Goal: Task Accomplishment & Management: Use online tool/utility

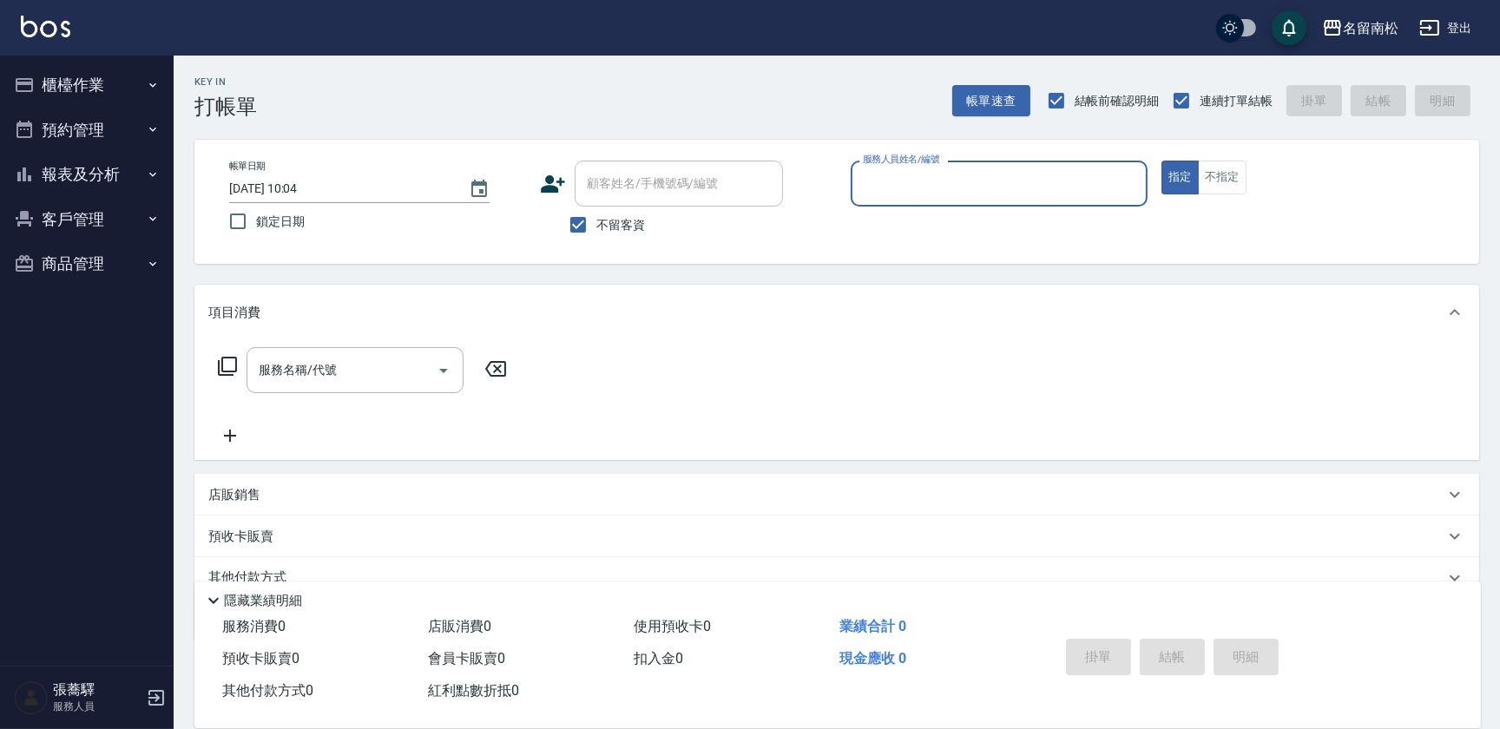
click at [137, 165] on button "報表及分析" at bounding box center [87, 174] width 160 height 45
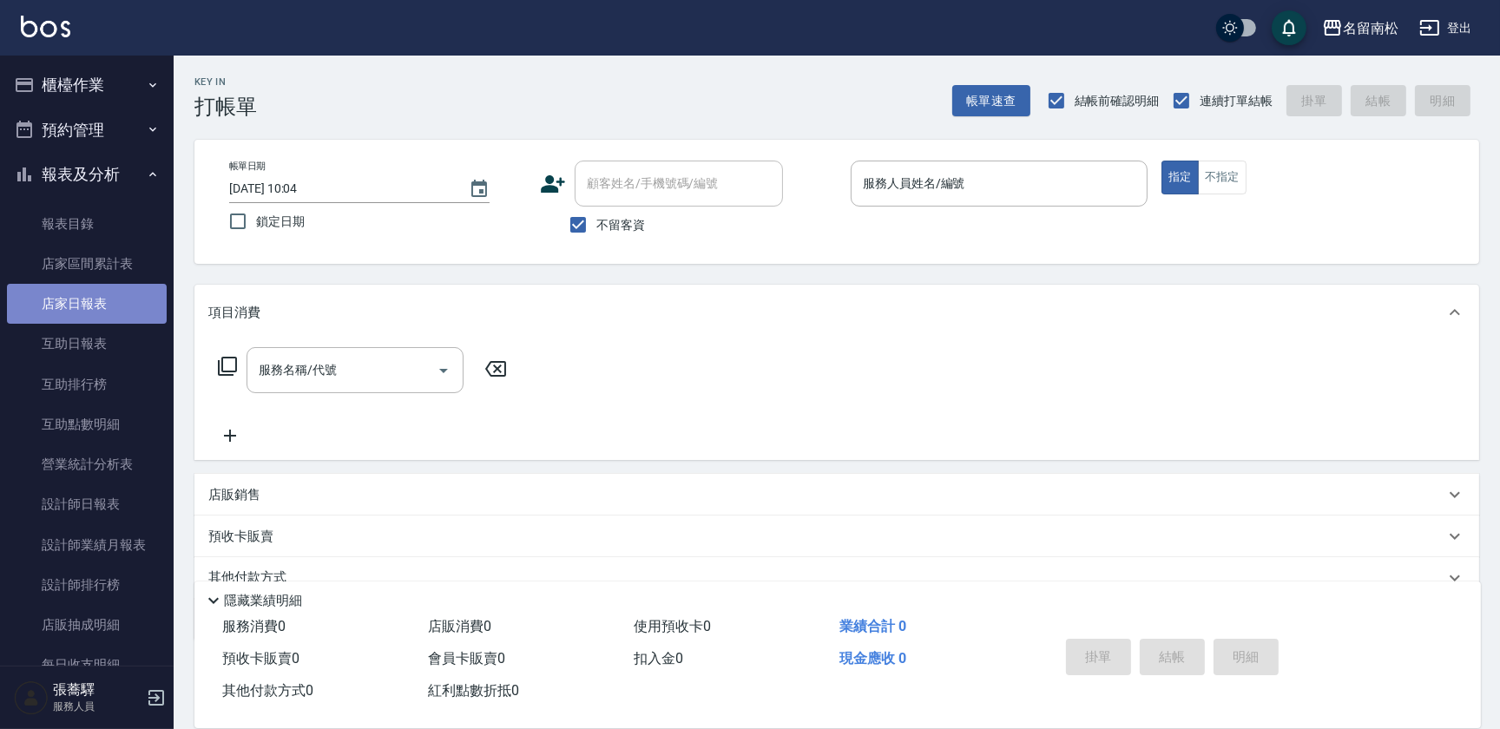
click at [111, 304] on link "店家日報表" at bounding box center [87, 304] width 160 height 40
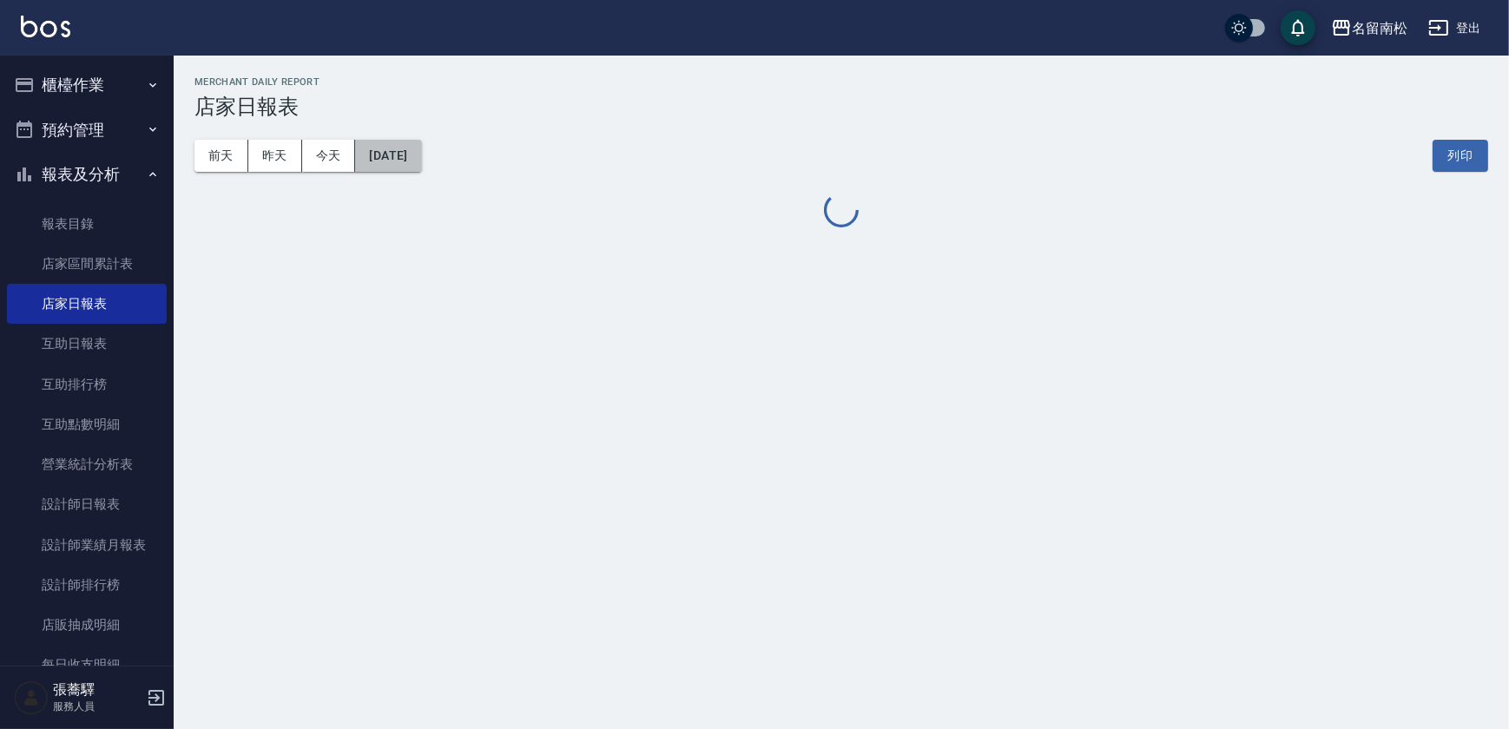
click at [421, 159] on button "[DATE]" at bounding box center [388, 156] width 66 height 32
click at [421, 156] on button "[DATE]" at bounding box center [388, 156] width 66 height 32
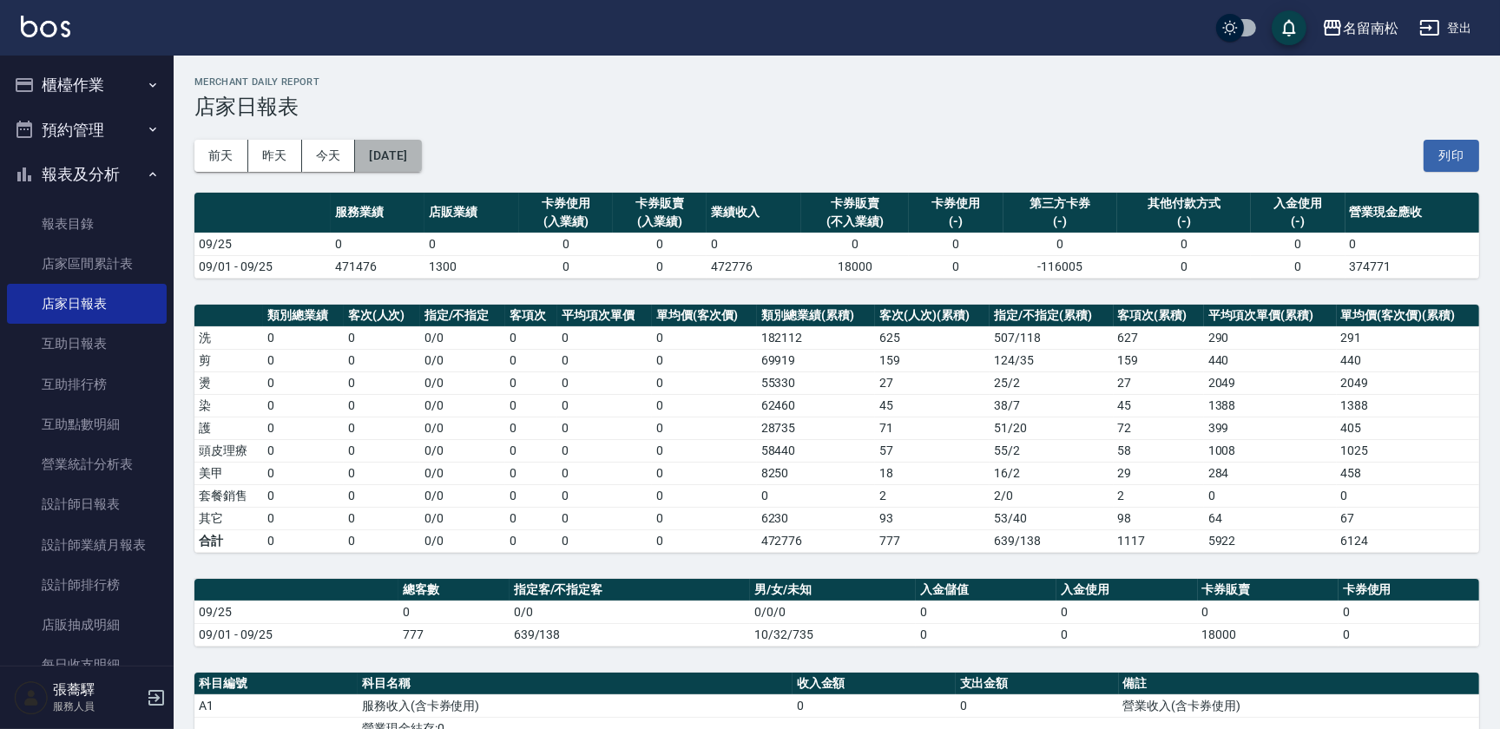
click at [416, 161] on button "[DATE]" at bounding box center [388, 156] width 66 height 32
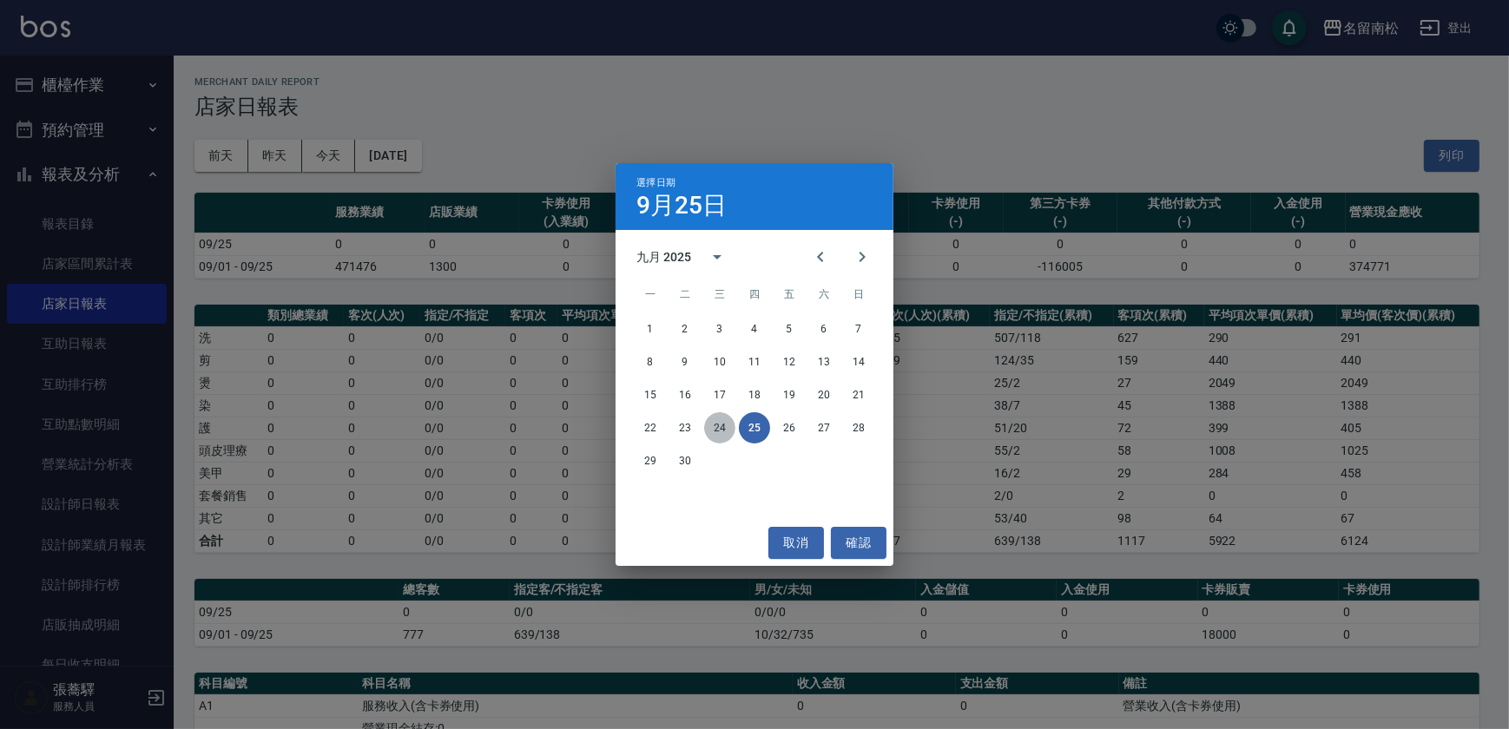
click at [720, 429] on button "24" at bounding box center [719, 427] width 31 height 31
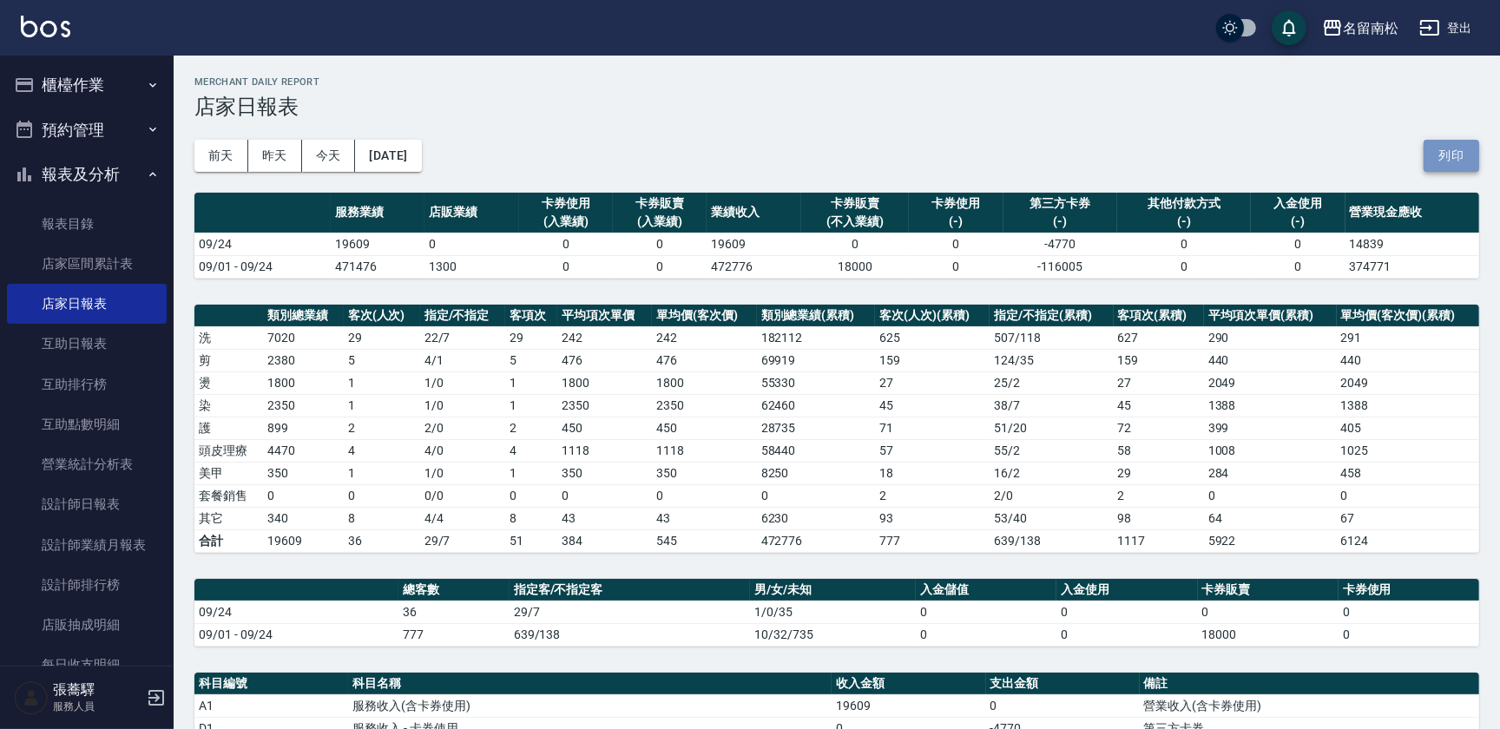
click at [1451, 156] on button "列印" at bounding box center [1452, 156] width 56 height 32
click at [129, 342] on link "互助日報表" at bounding box center [87, 344] width 160 height 40
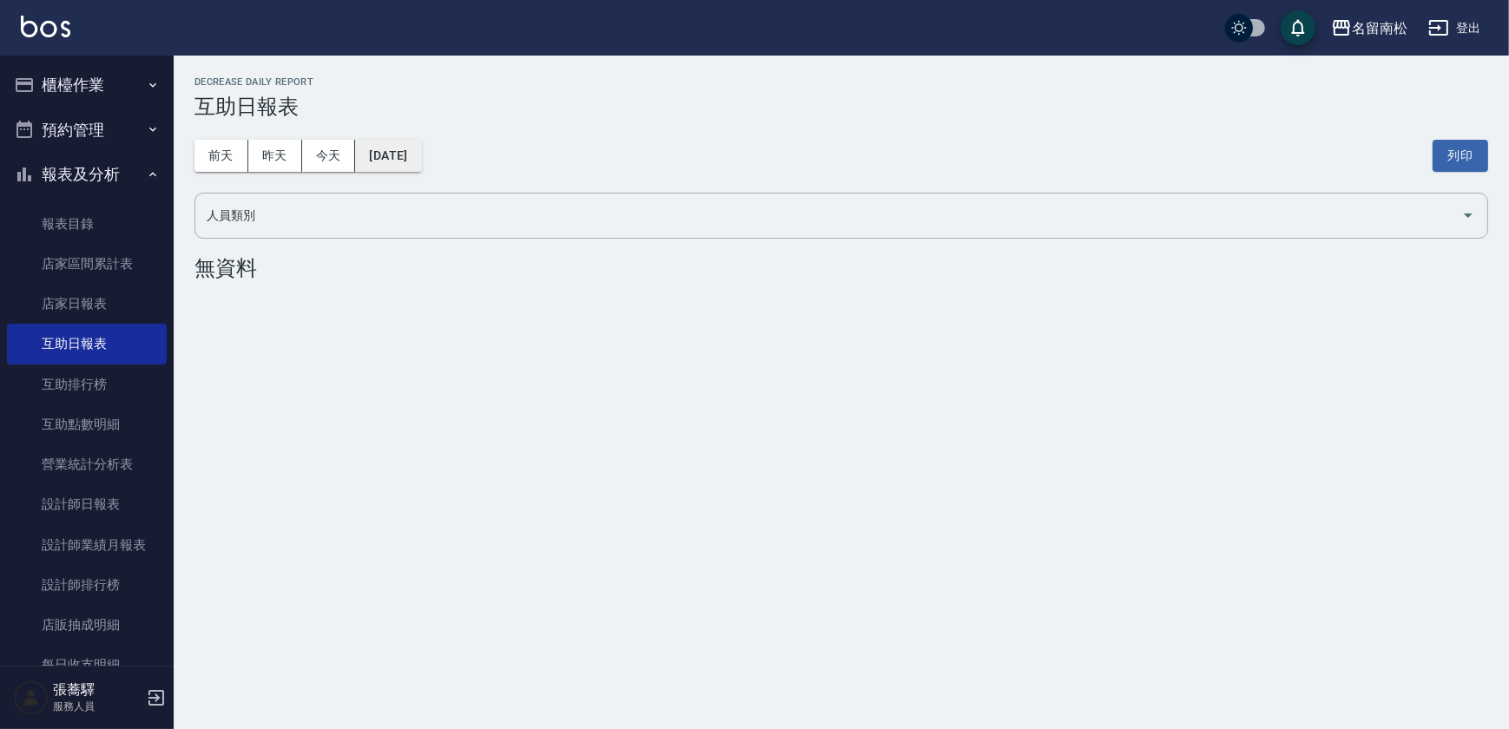
click at [421, 156] on button "[DATE]" at bounding box center [388, 156] width 66 height 32
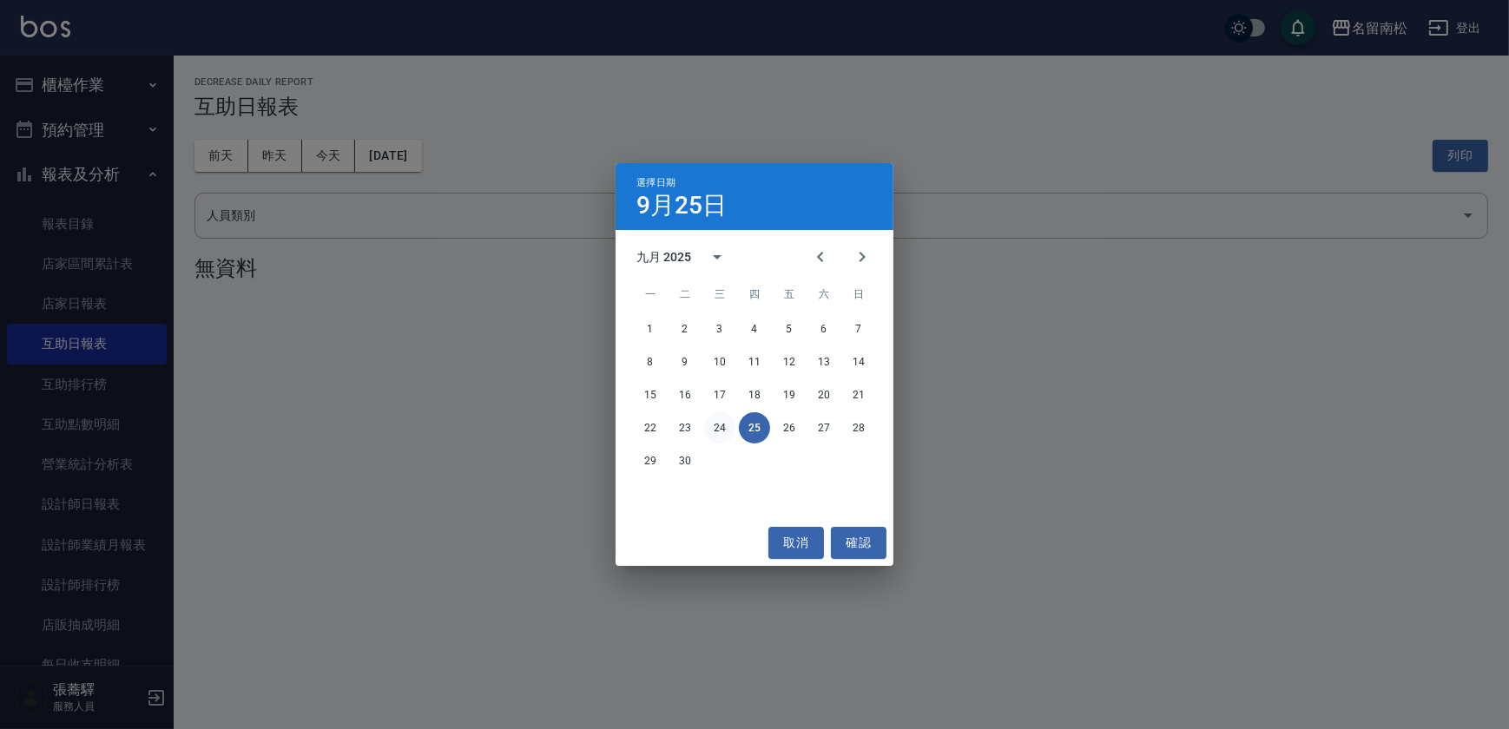
click at [721, 422] on button "24" at bounding box center [719, 427] width 31 height 31
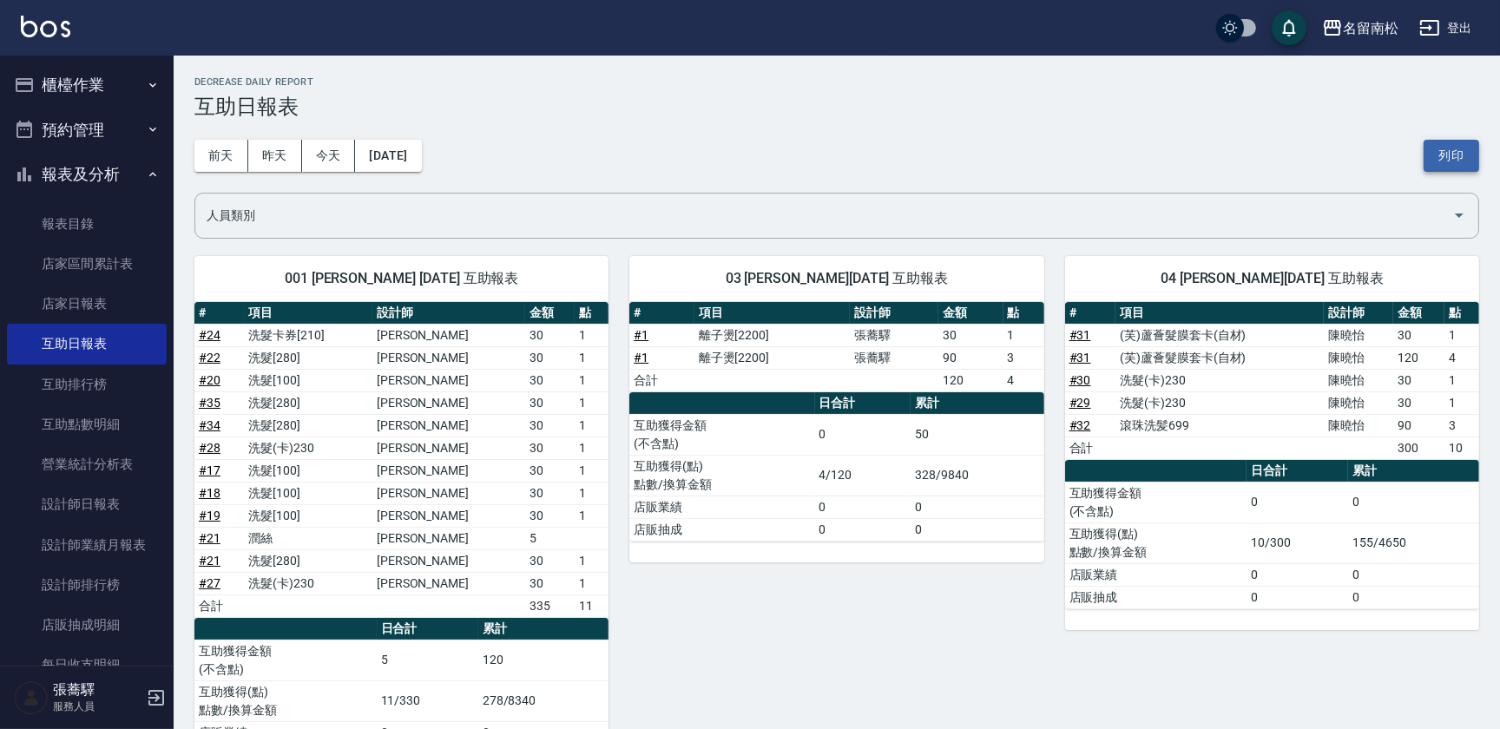
click at [1445, 153] on button "列印" at bounding box center [1452, 156] width 56 height 32
click at [95, 489] on link "設計師日報表" at bounding box center [87, 504] width 160 height 40
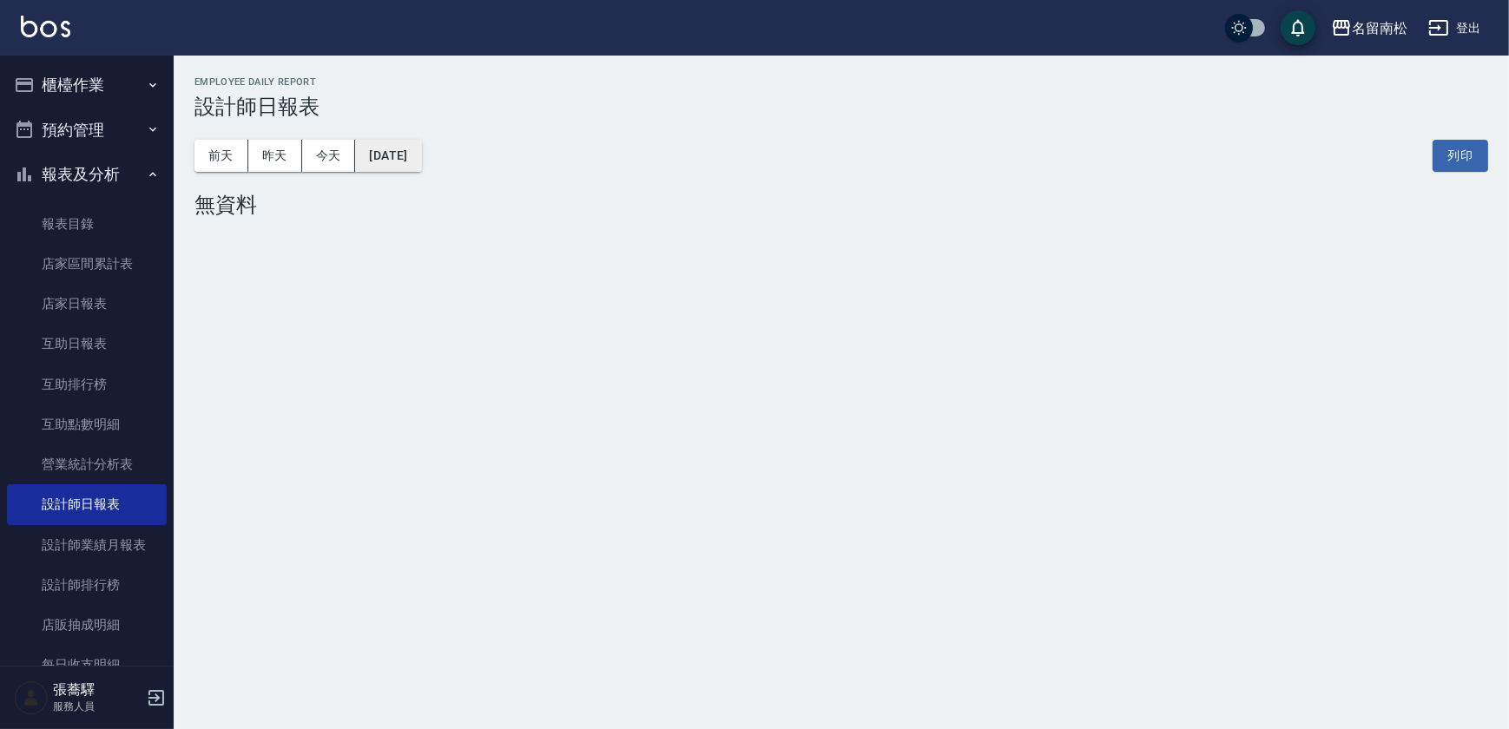
click at [421, 160] on button "[DATE]" at bounding box center [388, 156] width 66 height 32
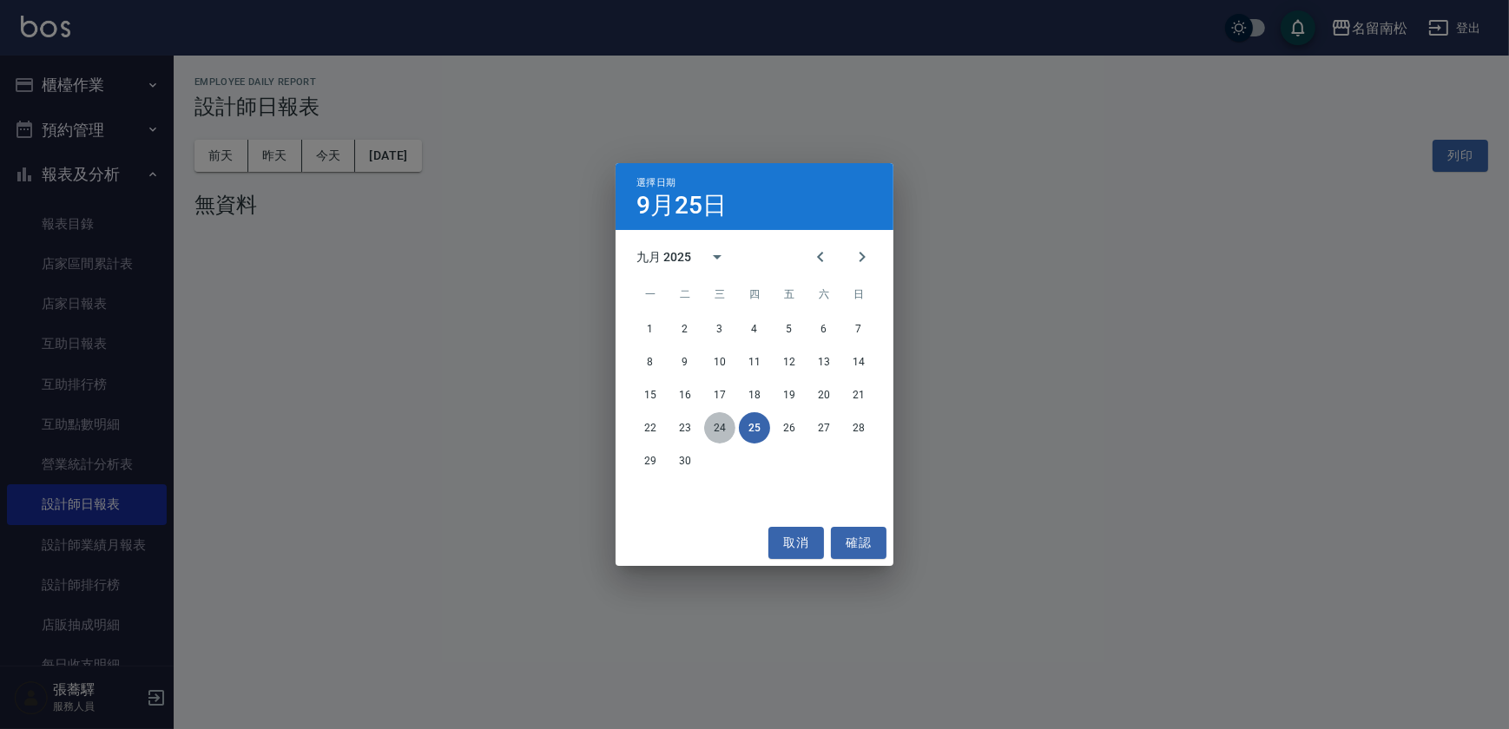
click at [722, 429] on button "24" at bounding box center [719, 427] width 31 height 31
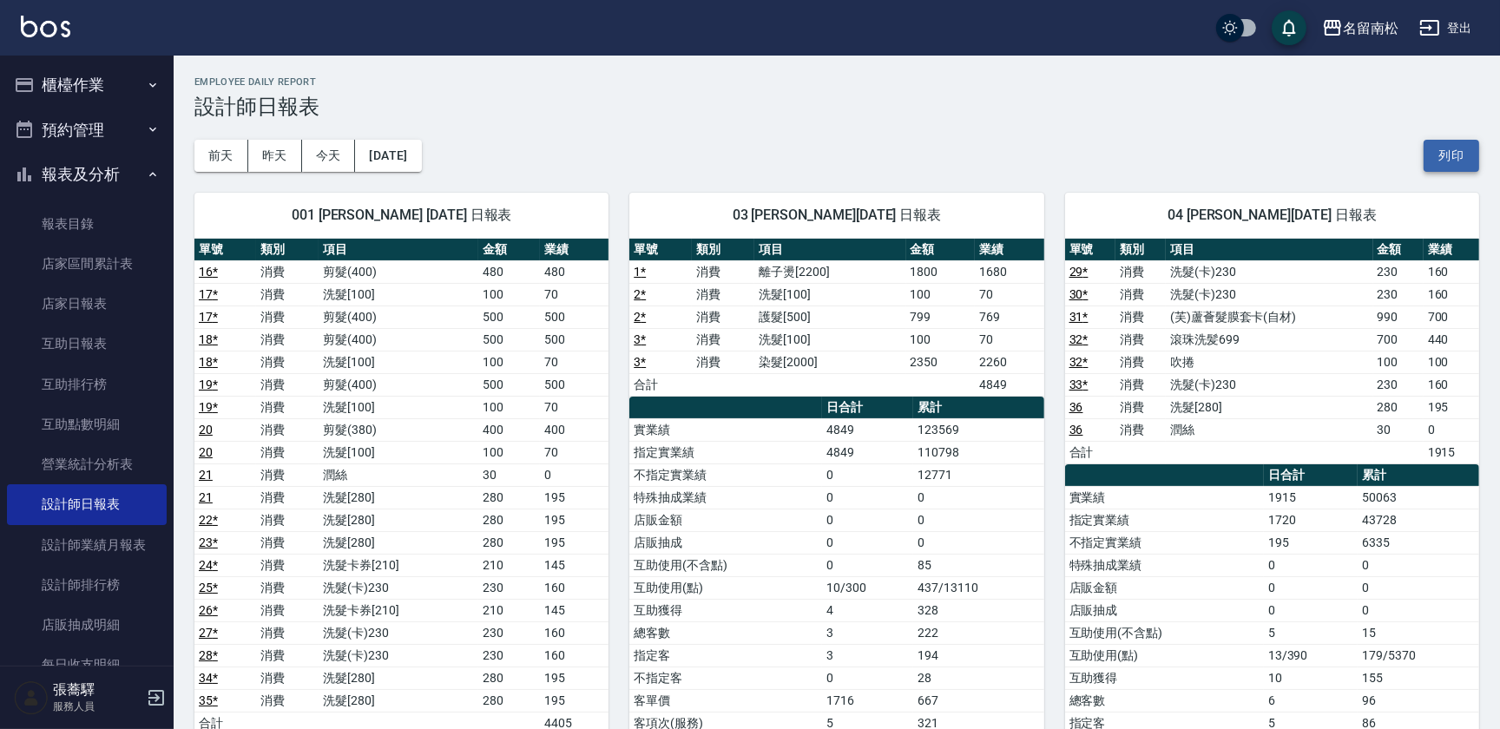
click at [1457, 159] on button "列印" at bounding box center [1452, 156] width 56 height 32
click at [1449, 161] on button "列印" at bounding box center [1452, 156] width 56 height 32
click at [122, 347] on link "互助日報表" at bounding box center [87, 344] width 160 height 40
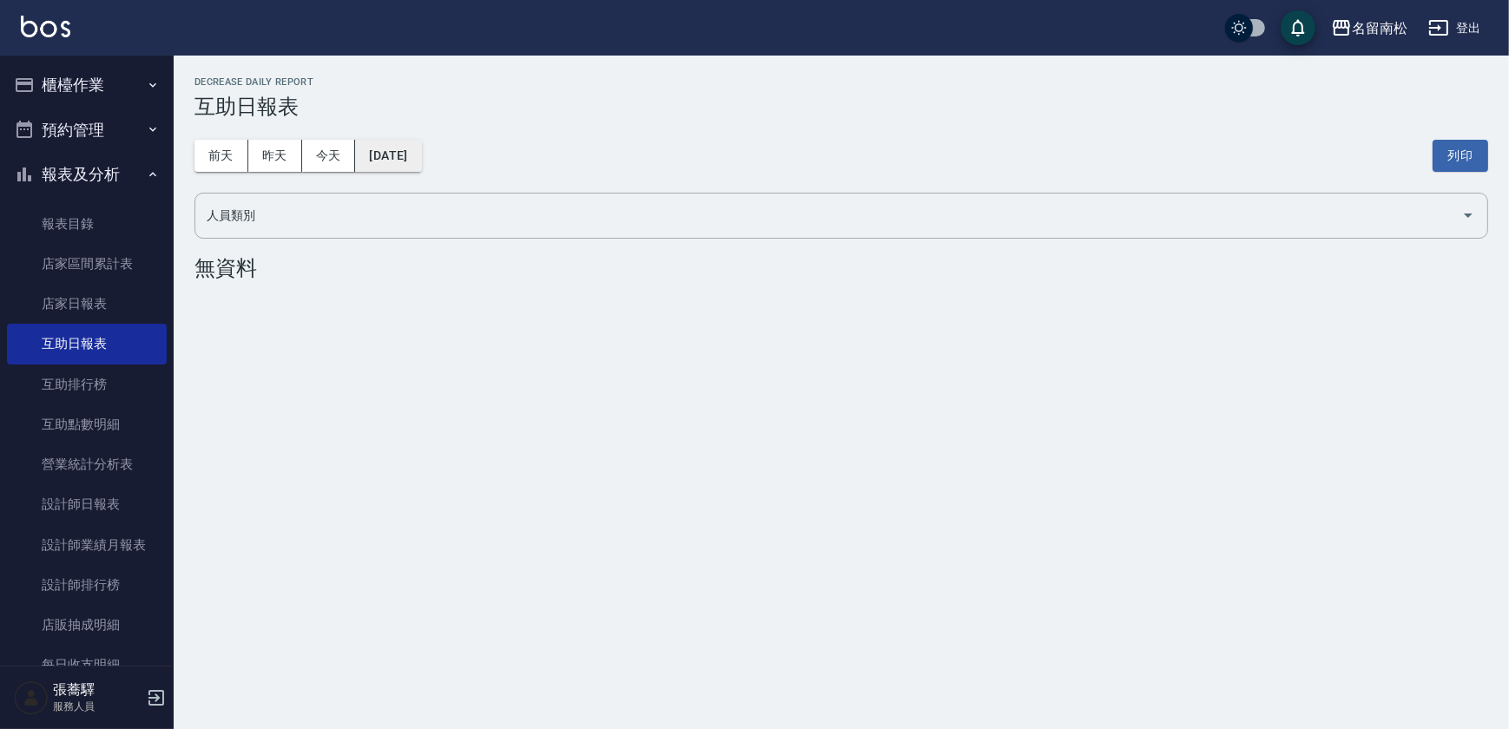
click at [409, 149] on button "[DATE]" at bounding box center [388, 156] width 66 height 32
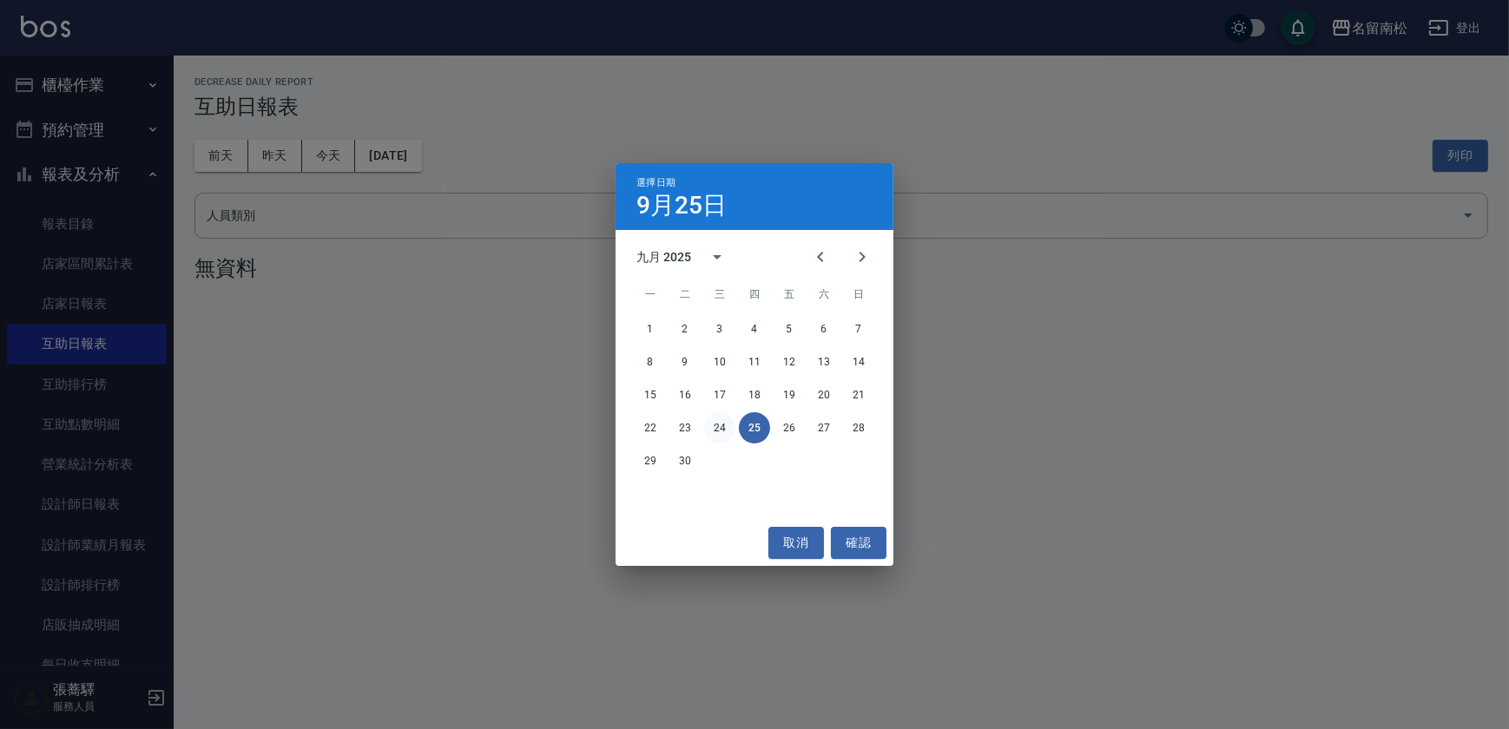
click at [721, 422] on button "24" at bounding box center [719, 427] width 31 height 31
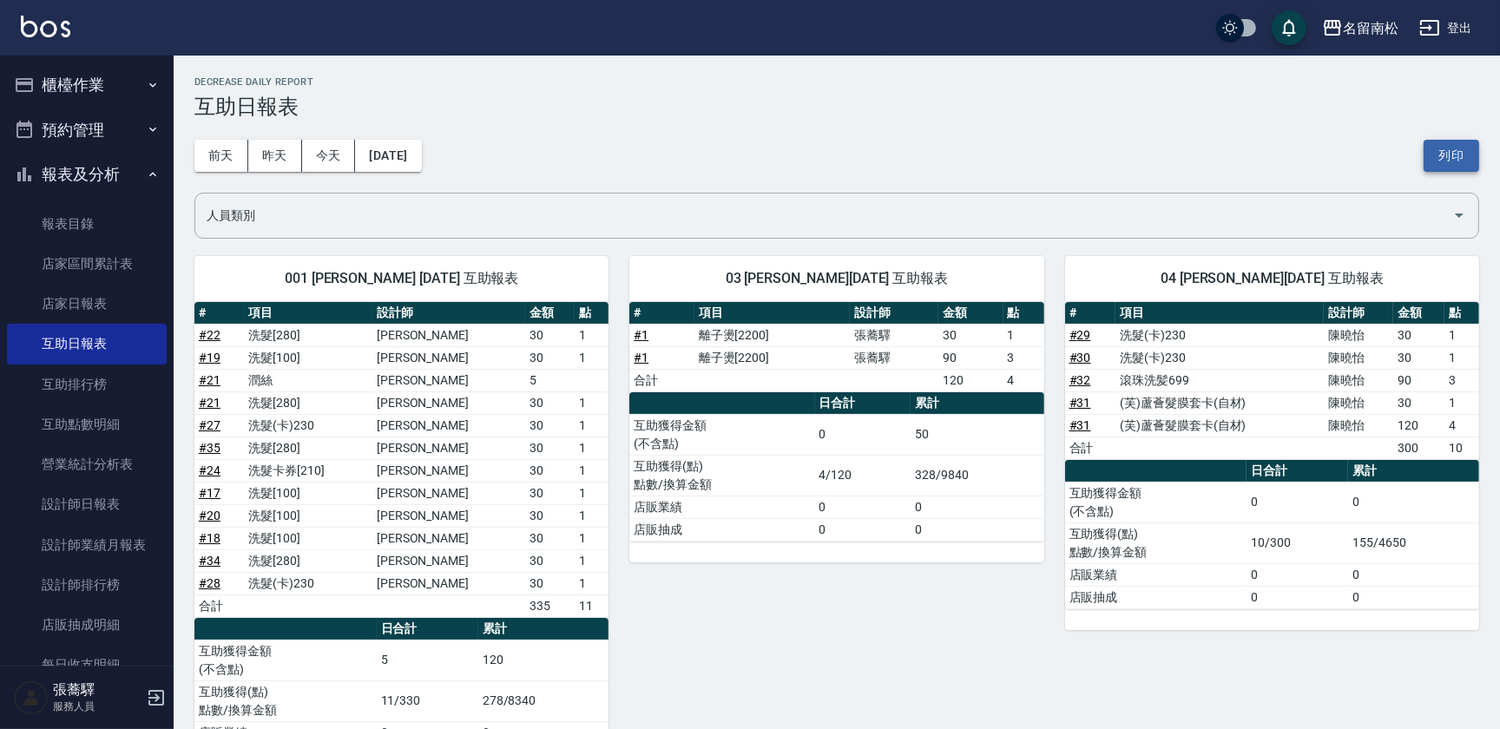
click at [1442, 140] on button "列印" at bounding box center [1452, 156] width 56 height 32
